Goal: Navigation & Orientation: Find specific page/section

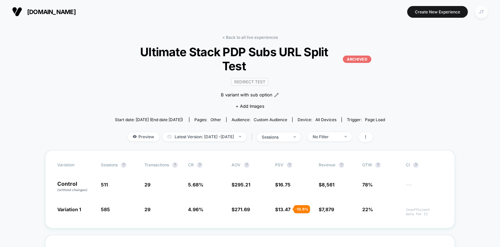
click at [484, 15] on div "JT" at bounding box center [481, 11] width 13 height 13
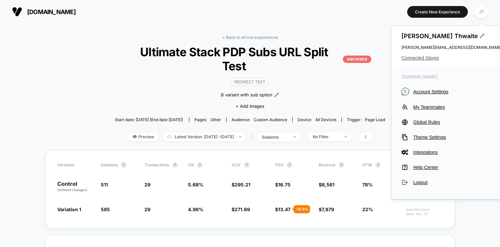
click at [426, 58] on span "Connected Stores" at bounding box center [451, 57] width 101 height 5
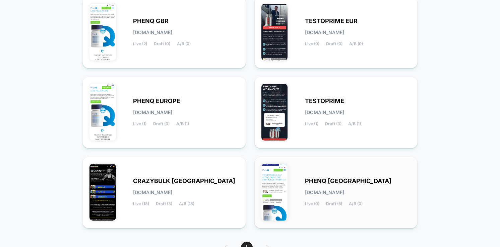
scroll to position [90, 0]
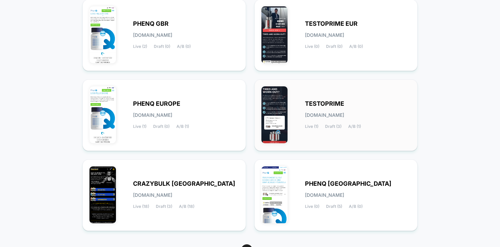
click at [324, 104] on span "TESTOPRIME" at bounding box center [324, 104] width 39 height 5
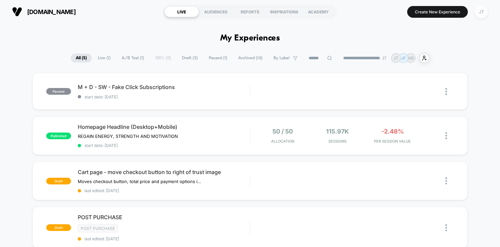
click at [482, 11] on div "JT" at bounding box center [481, 11] width 13 height 13
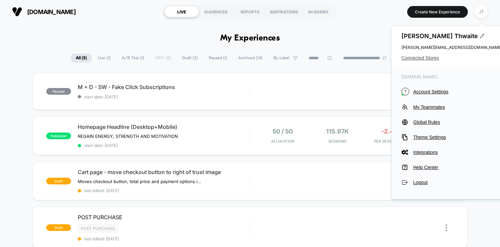
click at [428, 58] on span "Connected Stores" at bounding box center [451, 57] width 101 height 5
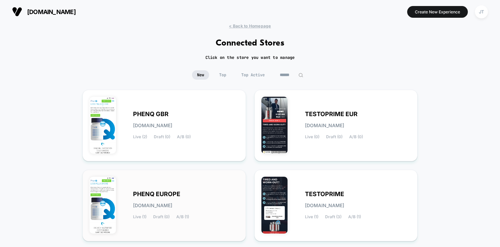
click at [158, 196] on span "PHENQ EUROPE" at bounding box center [156, 194] width 47 height 5
